Goal: Task Accomplishment & Management: Manage account settings

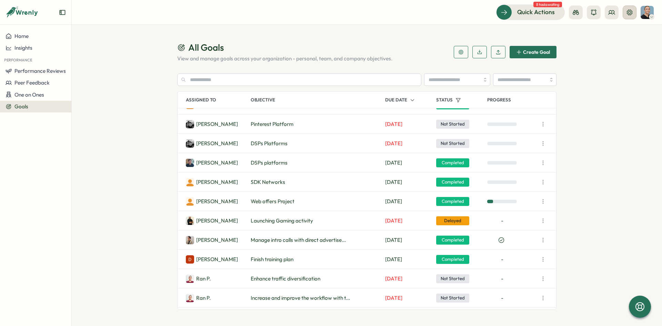
scroll to position [1074, 0]
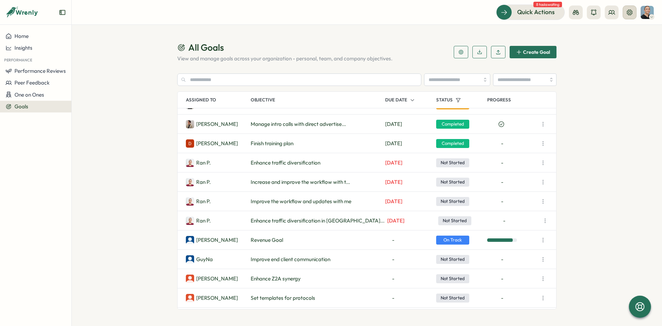
click at [627, 15] on icon at bounding box center [629, 12] width 7 height 7
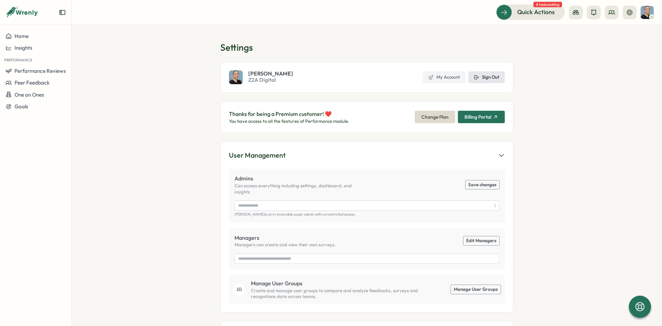
click at [492, 78] on span "Sign Out" at bounding box center [490, 77] width 17 height 6
